Goal: Understand process/instructions: Understand process/instructions

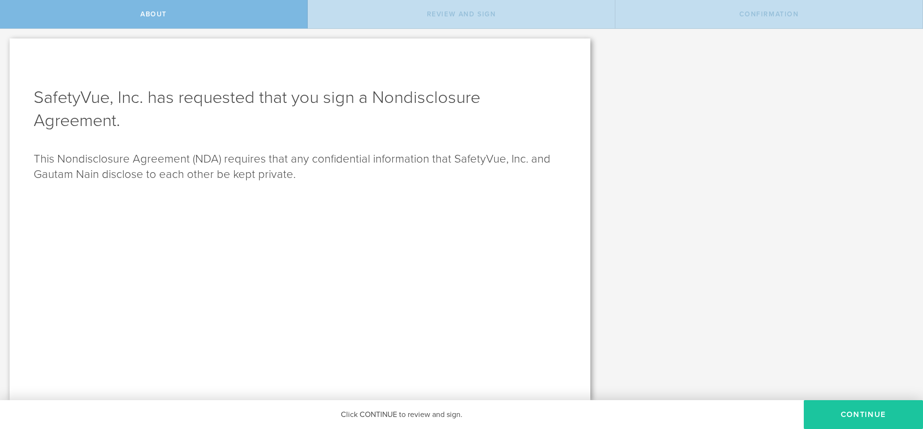
click at [837, 410] on button "Continue" at bounding box center [863, 414] width 119 height 29
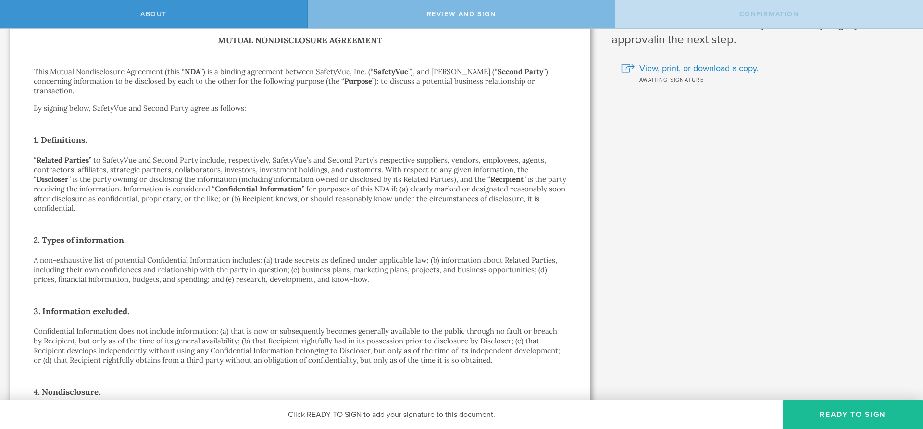
scroll to position [35, 0]
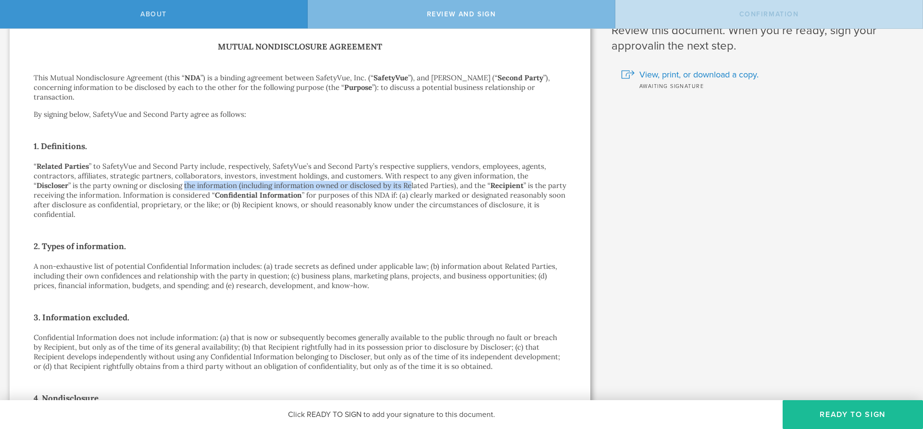
drag, startPoint x: 147, startPoint y: 187, endPoint x: 372, endPoint y: 189, distance: 225.5
click at [372, 189] on p "“ Related Parties ” to SafetyVue and Second Party include, respectively, Safety…" at bounding box center [300, 191] width 533 height 58
click at [372, 188] on p "“ Related Parties ” to SafetyVue and Second Party include, respectively, Safety…" at bounding box center [300, 191] width 533 height 58
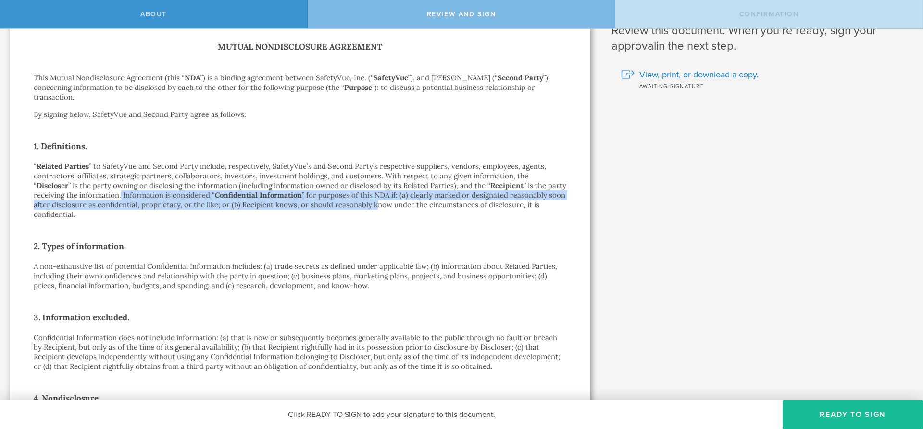
drag, startPoint x: 87, startPoint y: 194, endPoint x: 355, endPoint y: 205, distance: 267.5
click at [355, 205] on p "“ Related Parties ” to SafetyVue and Second Party include, respectively, Safety…" at bounding box center [300, 191] width 533 height 58
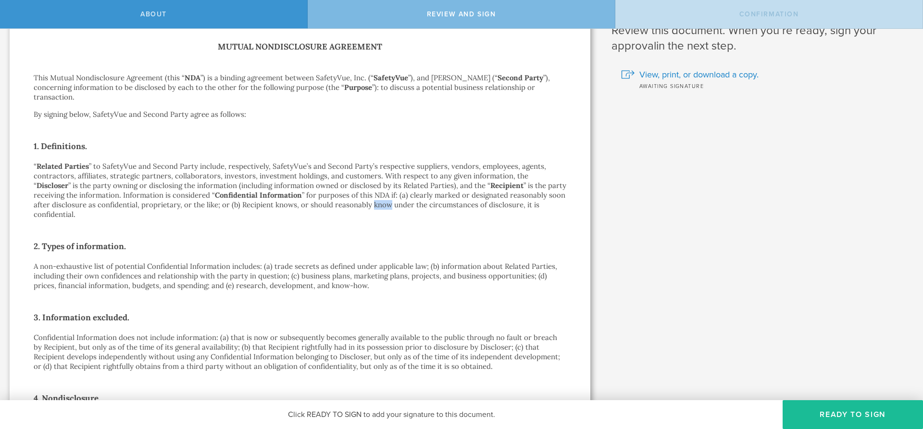
click at [355, 205] on p "“ Related Parties ” to SafetyVue and Second Party include, respectively, Safety…" at bounding box center [300, 191] width 533 height 58
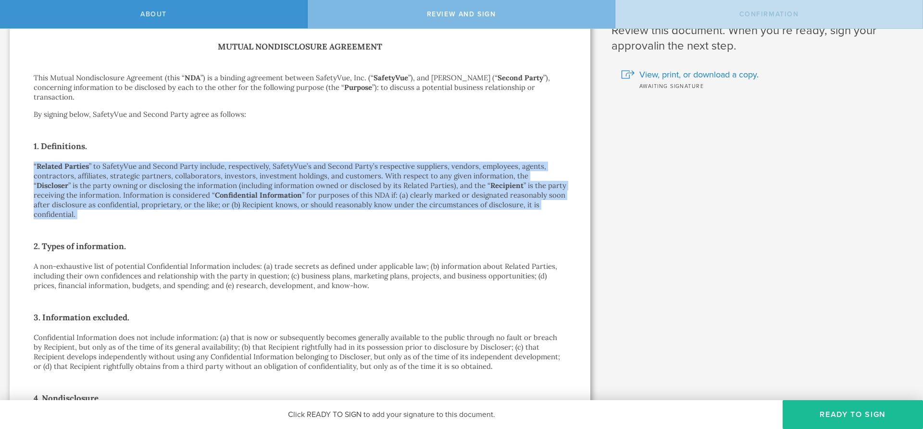
click at [355, 205] on p "“ Related Parties ” to SafetyVue and Second Party include, respectively, Safety…" at bounding box center [300, 191] width 533 height 58
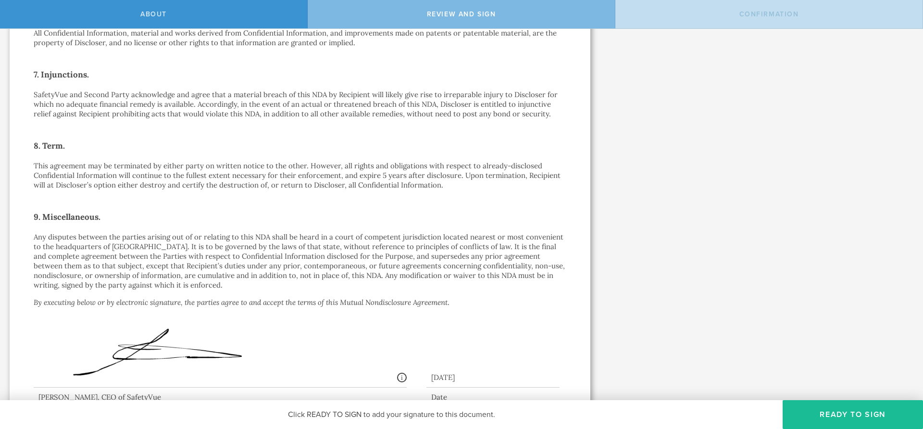
scroll to position [637, 0]
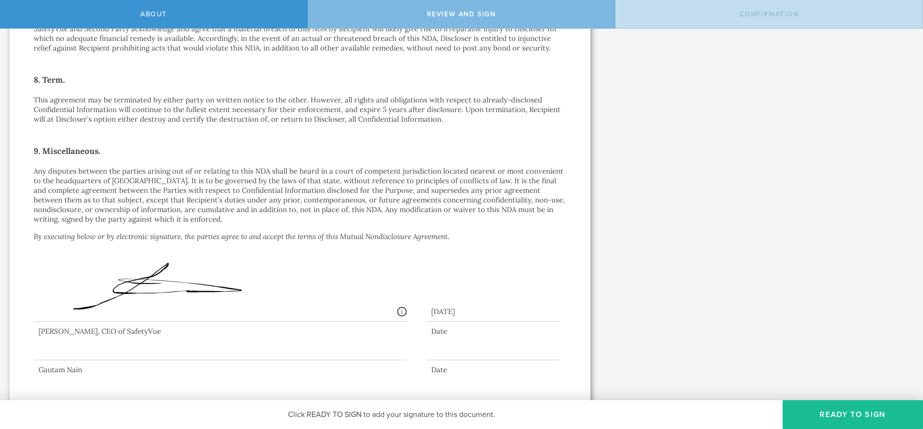
click at [447, 235] on div "Signed By: [PERSON_NAME] Wolter [EMAIL_ADDRESS][PERSON_NAME][DOMAIN_NAME] IP: […" at bounding box center [300, 281] width 533 height 92
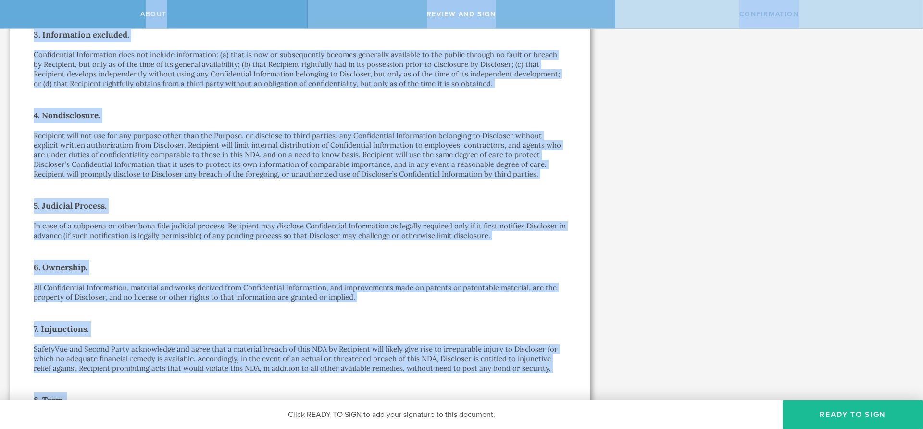
scroll to position [0, 0]
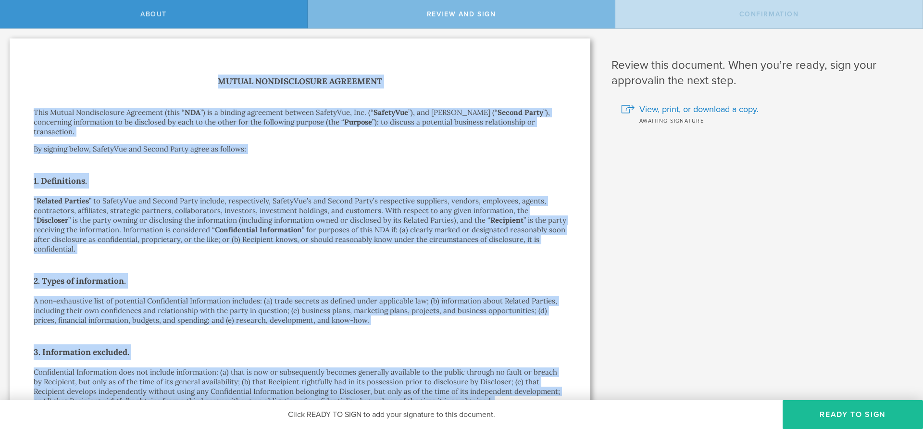
drag, startPoint x: 453, startPoint y: 227, endPoint x: 221, endPoint y: 72, distance: 279.7
copy div "Loremi Dolorsitametc Adipiscin Elit Seddoe Temporincidid Utlaboree (dolo “ MAG …"
click at [381, 207] on p "“ Related Parties ” to SafetyVue and Second Party include, respectively, Safety…" at bounding box center [300, 225] width 533 height 58
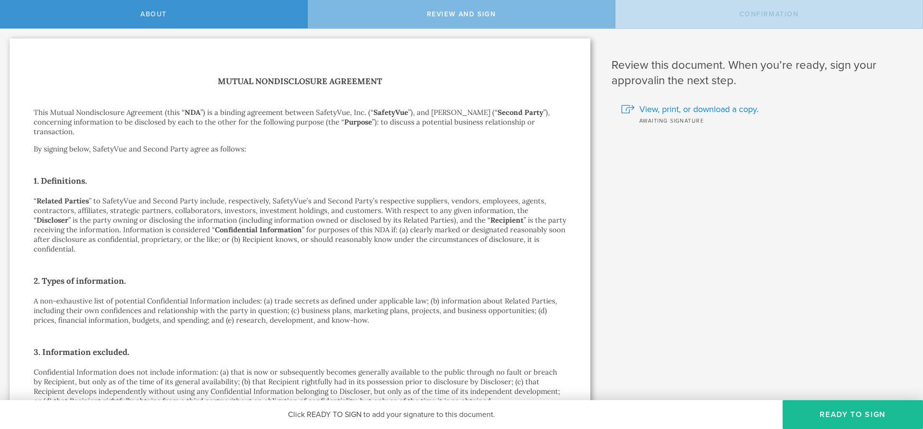
scroll to position [637, 0]
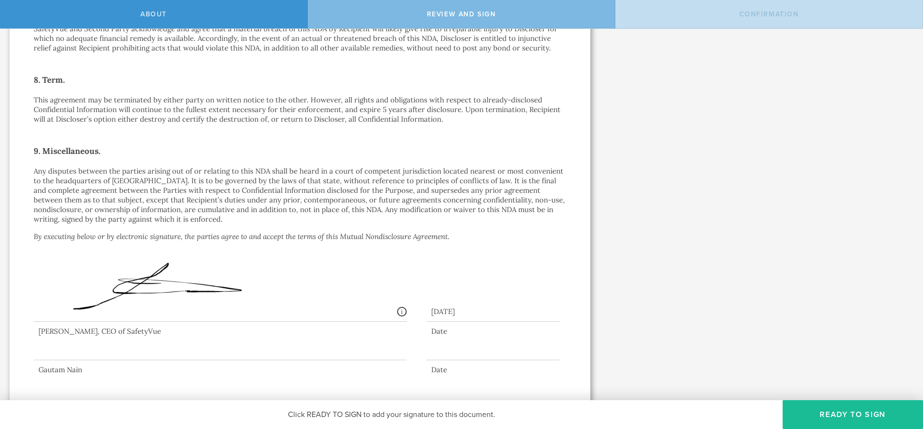
click at [269, 342] on div at bounding box center [220, 341] width 373 height 38
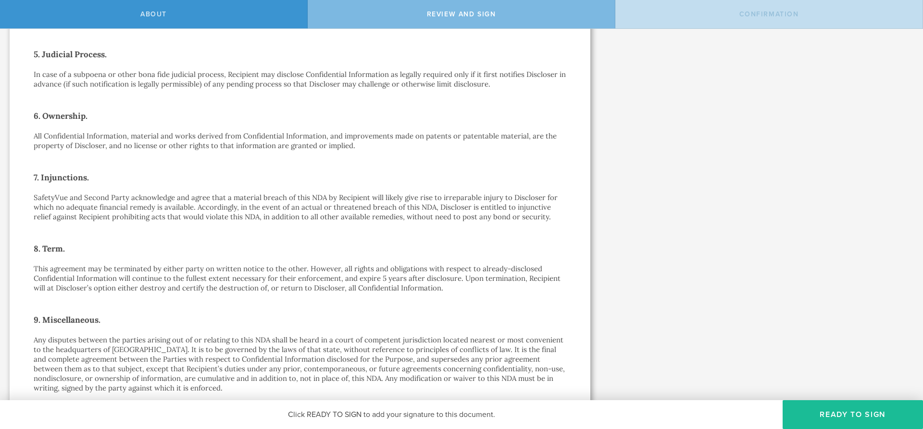
scroll to position [304, 0]
